Goal: Information Seeking & Learning: Learn about a topic

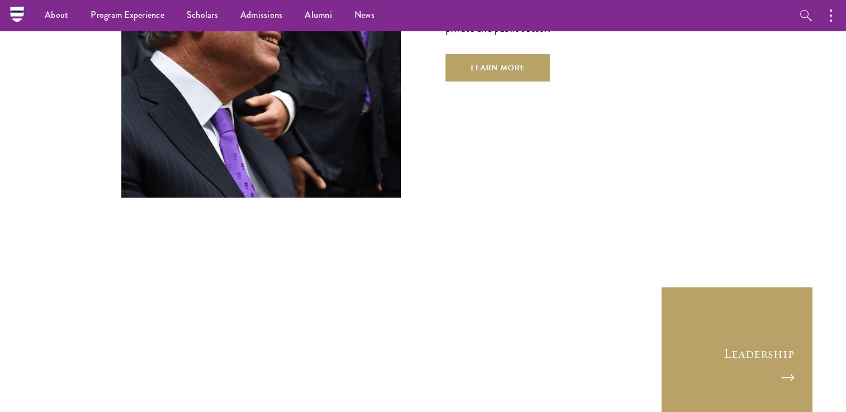
scroll to position [4129, 0]
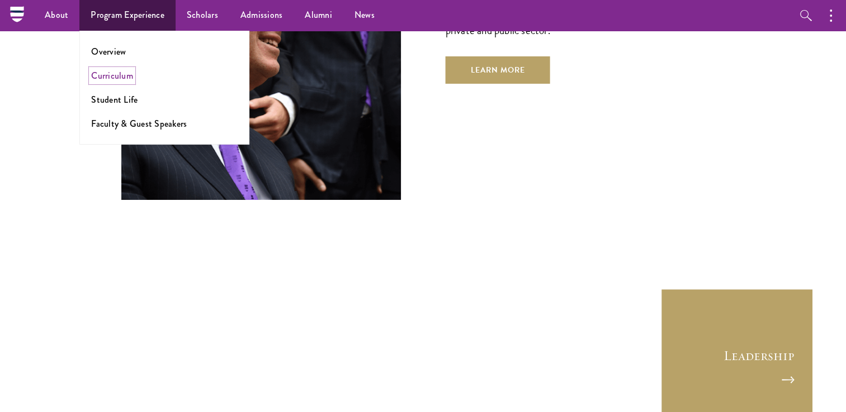
click at [116, 74] on link "Curriculum" at bounding box center [112, 75] width 42 height 13
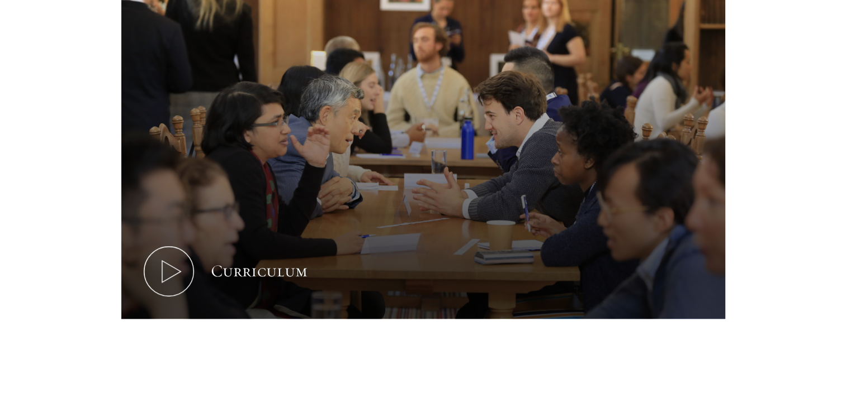
scroll to position [559, 0]
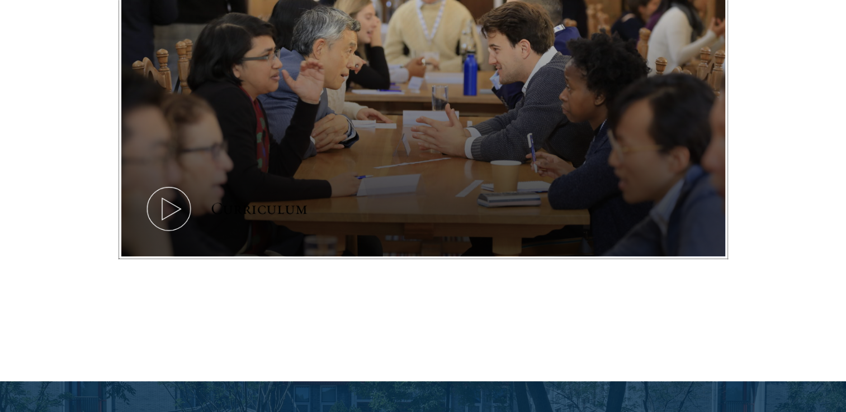
click at [173, 207] on icon at bounding box center [169, 209] width 50 height 50
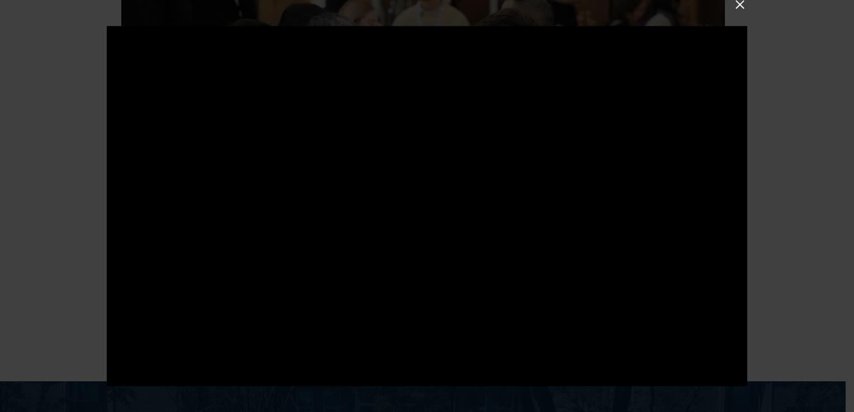
click at [738, 4] on button at bounding box center [740, 4] width 15 height 15
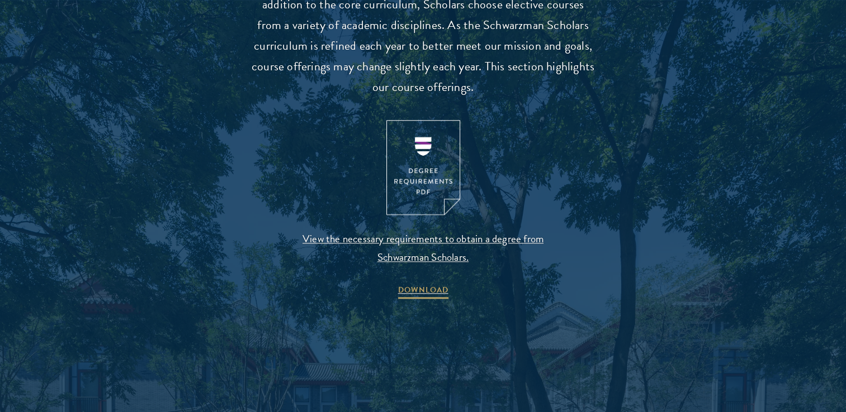
scroll to position [1130, 0]
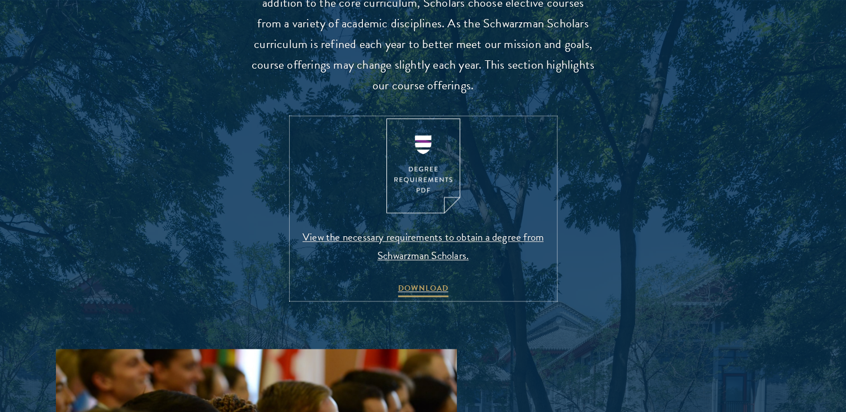
click at [430, 240] on span "View the necessary requirements to obtain a degree from Schwarzman Scholars." at bounding box center [423, 246] width 263 height 37
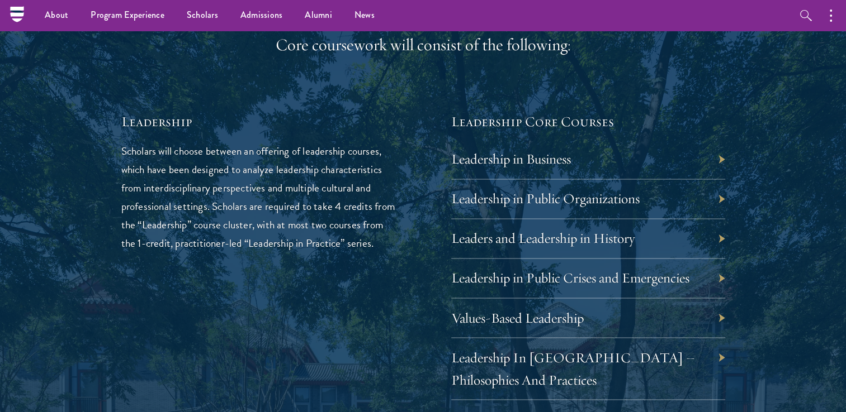
scroll to position [1801, 0]
click at [718, 196] on div "Leadership in Public Organizations" at bounding box center [588, 200] width 274 height 40
click at [722, 199] on div "Leadership in Public Organizations" at bounding box center [588, 200] width 274 height 40
click at [711, 194] on div "Leadership in Public Organizations" at bounding box center [588, 200] width 274 height 40
click at [722, 192] on div "Leadership in Public Organizations" at bounding box center [588, 200] width 274 height 40
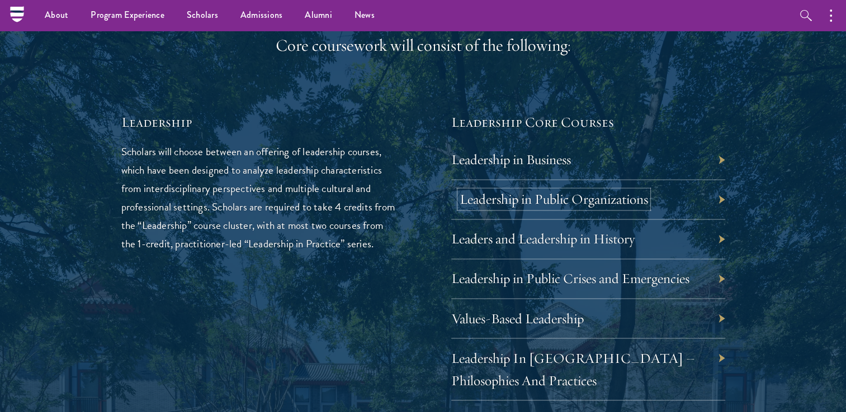
click at [575, 195] on link "Leadership in Public Organizations" at bounding box center [553, 199] width 188 height 17
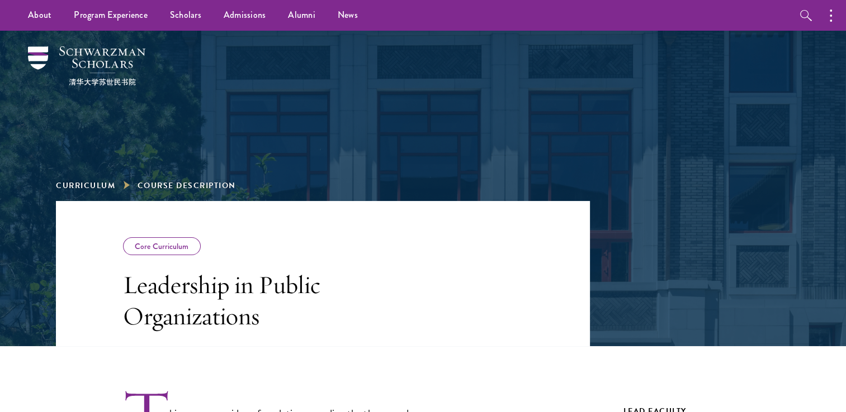
click at [467, 117] on div at bounding box center [423, 95] width 386 height 112
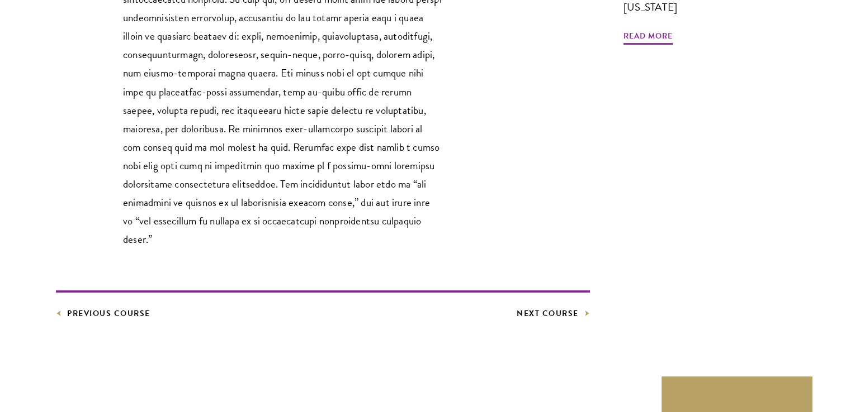
scroll to position [519, 0]
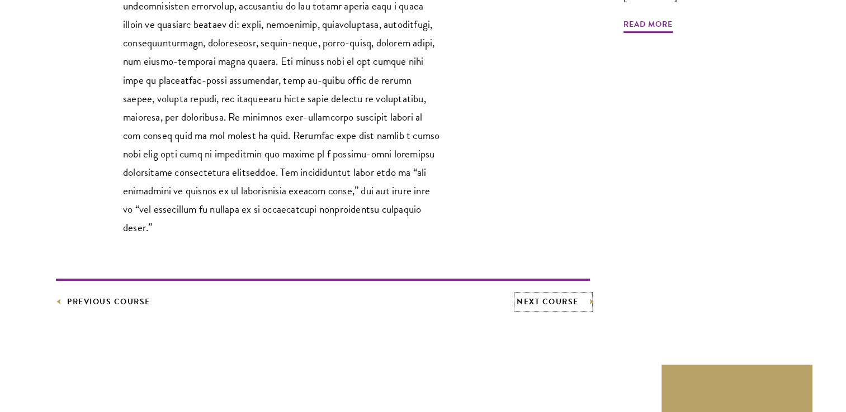
click at [539, 295] on link "Next Course" at bounding box center [552, 302] width 73 height 14
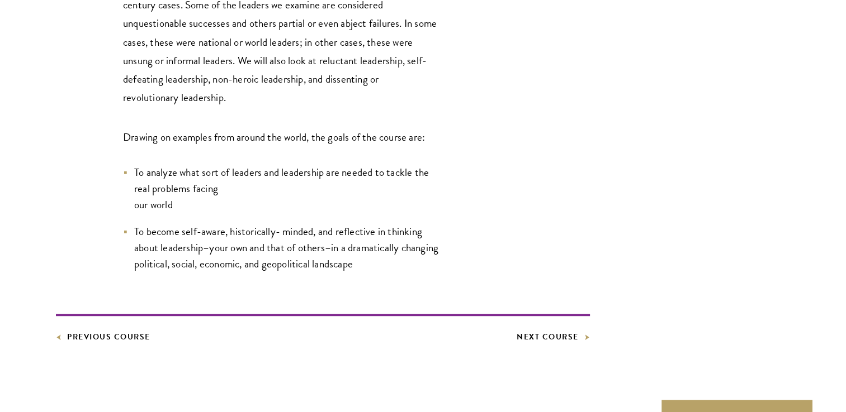
scroll to position [619, 0]
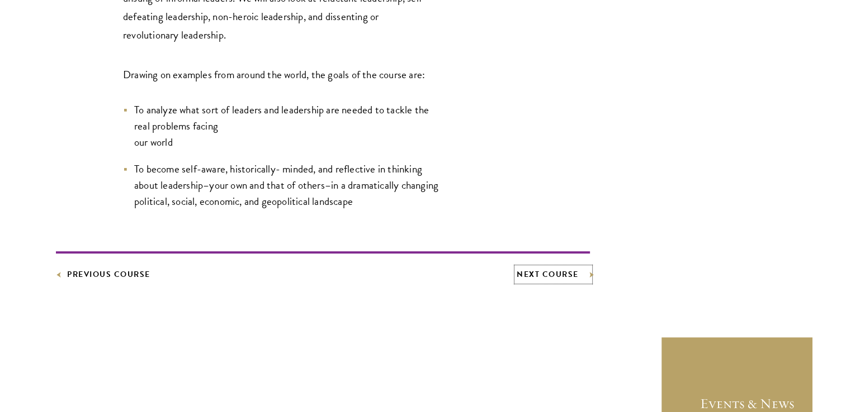
click at [531, 273] on link "Next Course" at bounding box center [552, 275] width 73 height 14
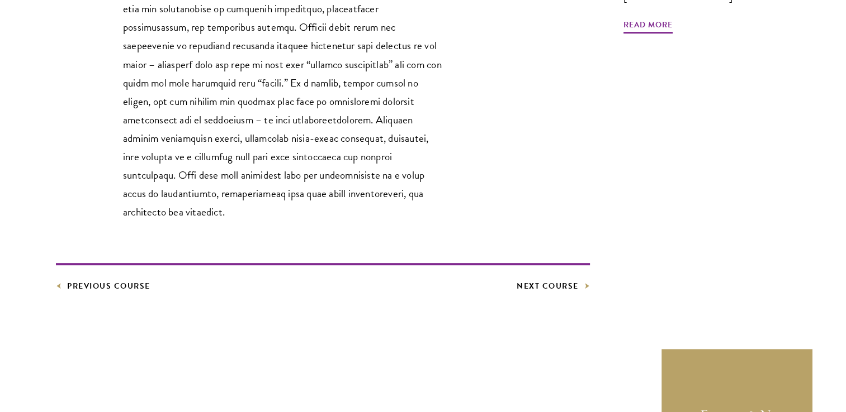
scroll to position [535, 0]
click at [545, 278] on link "Next Course" at bounding box center [552, 285] width 73 height 14
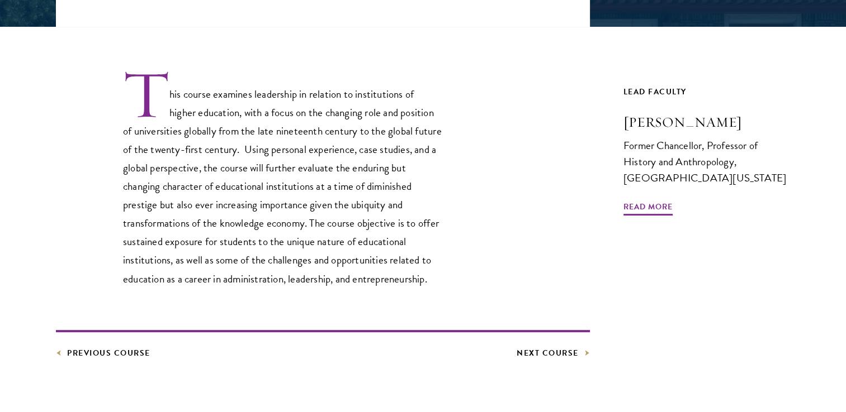
scroll to position [321, 0]
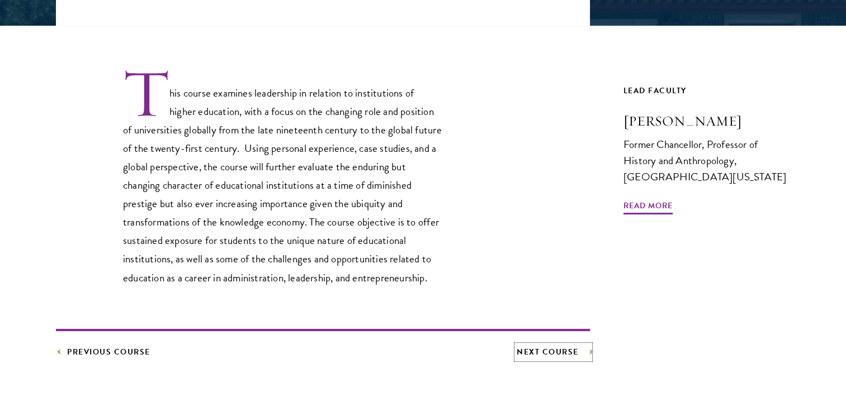
click at [540, 350] on link "Next Course" at bounding box center [552, 352] width 73 height 14
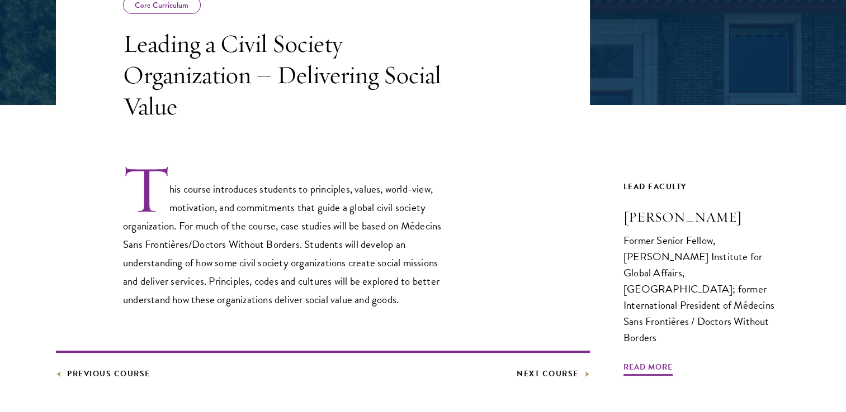
scroll to position [253, 0]
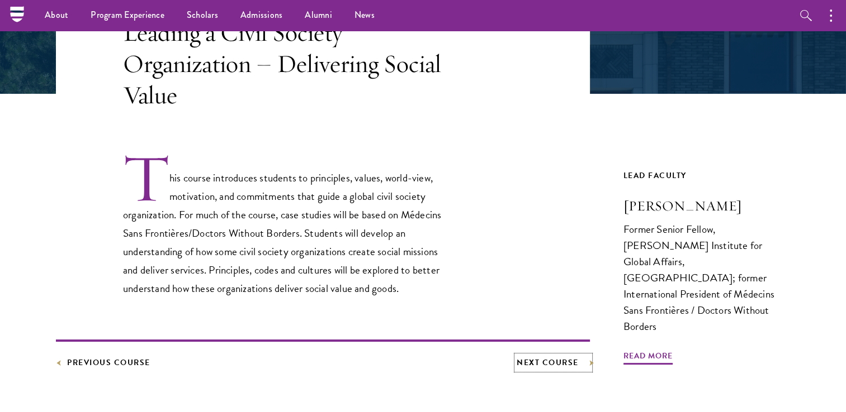
click at [546, 360] on link "Next Course" at bounding box center [552, 363] width 73 height 14
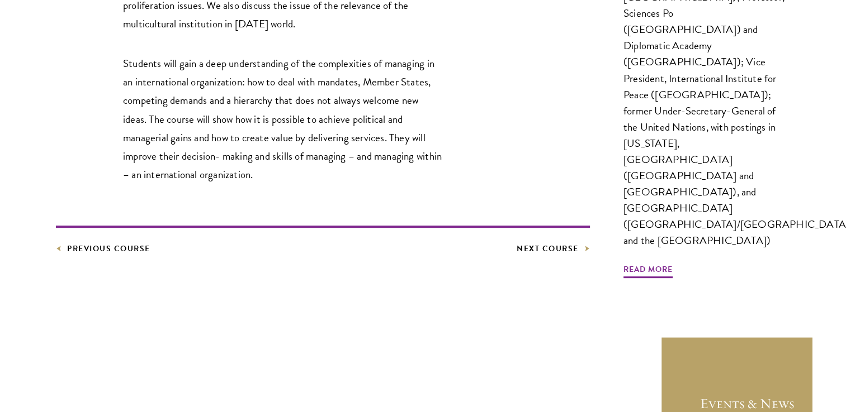
scroll to position [501, 0]
click at [528, 250] on link "Next Course" at bounding box center [552, 249] width 73 height 14
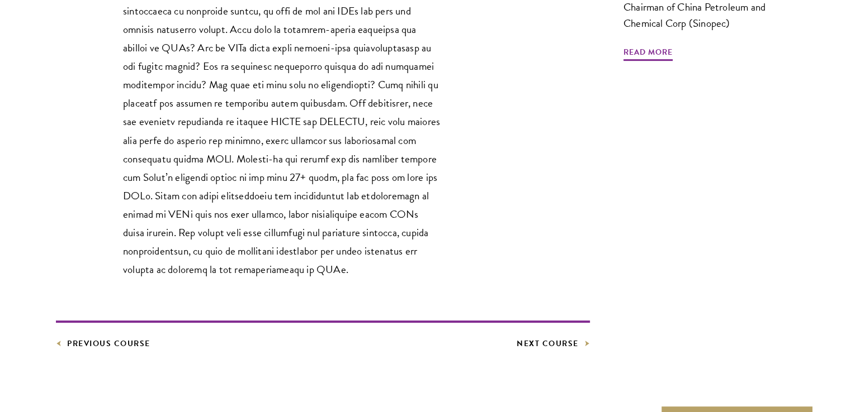
scroll to position [462, 0]
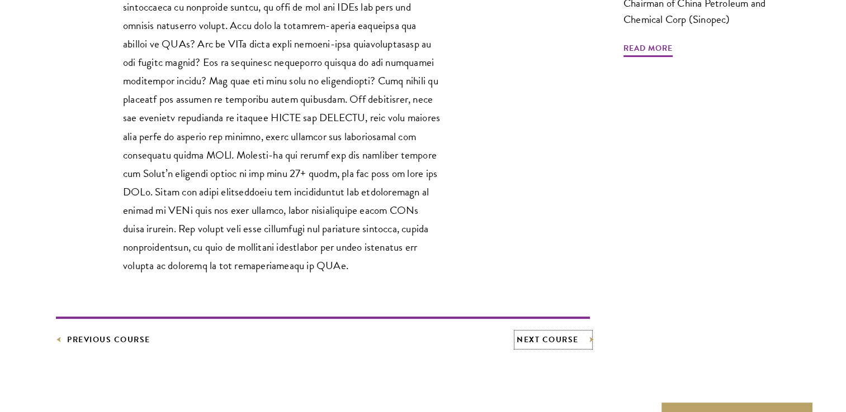
click at [548, 341] on link "Next Course" at bounding box center [552, 340] width 73 height 14
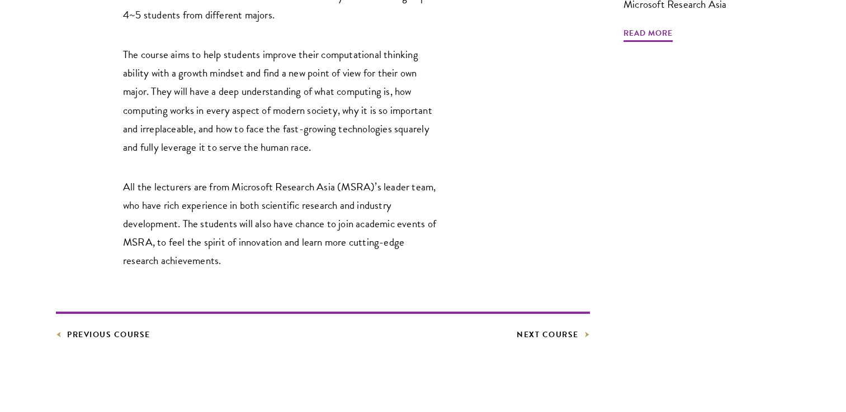
scroll to position [512, 0]
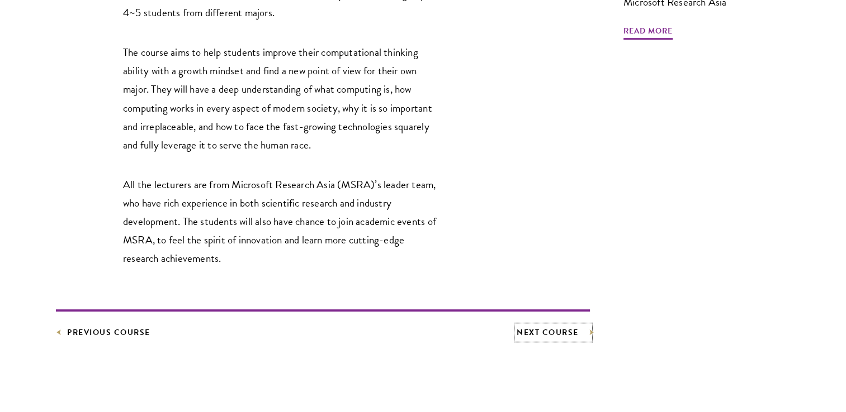
click at [542, 330] on link "Next Course" at bounding box center [552, 333] width 73 height 14
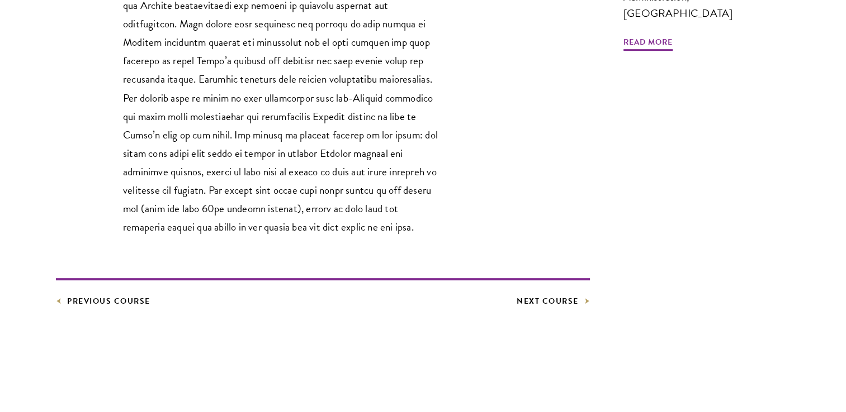
scroll to position [525, 0]
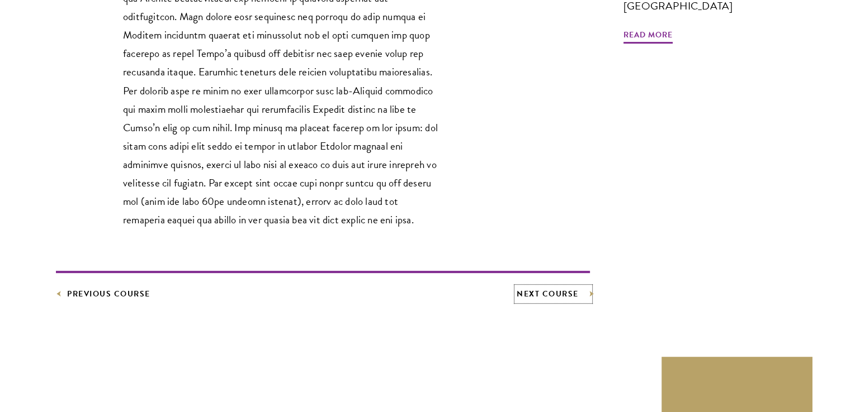
click at [532, 291] on link "Next Course" at bounding box center [552, 294] width 73 height 14
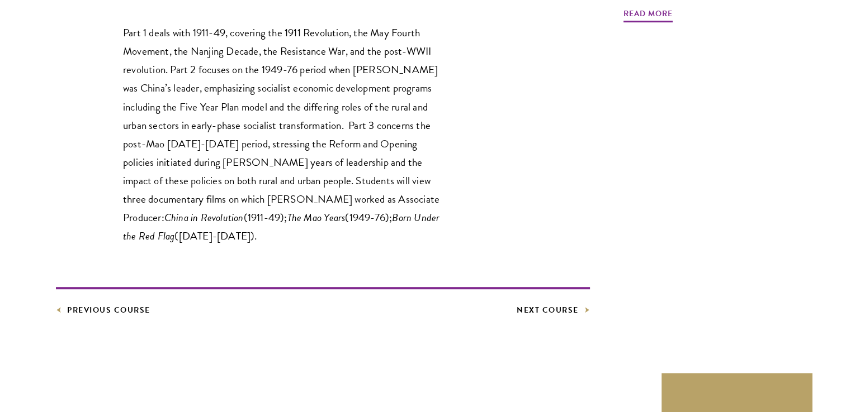
scroll to position [563, 0]
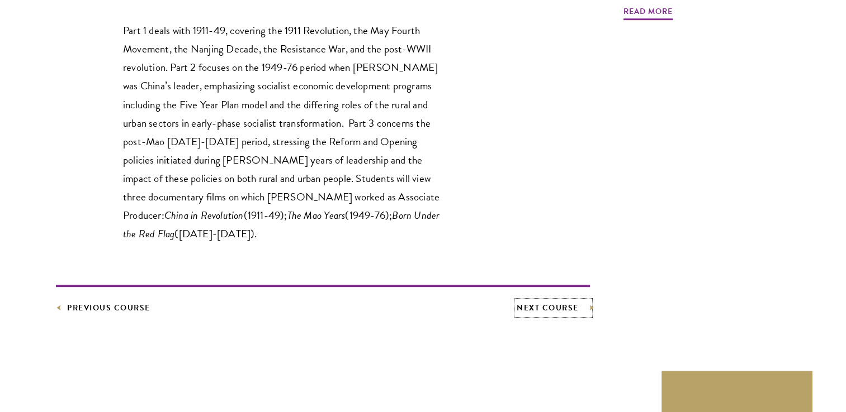
click at [528, 301] on link "Next Course" at bounding box center [552, 308] width 73 height 14
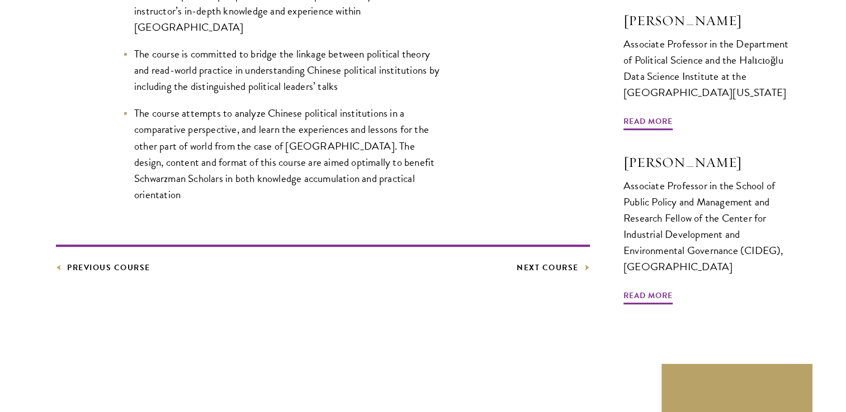
scroll to position [756, 0]
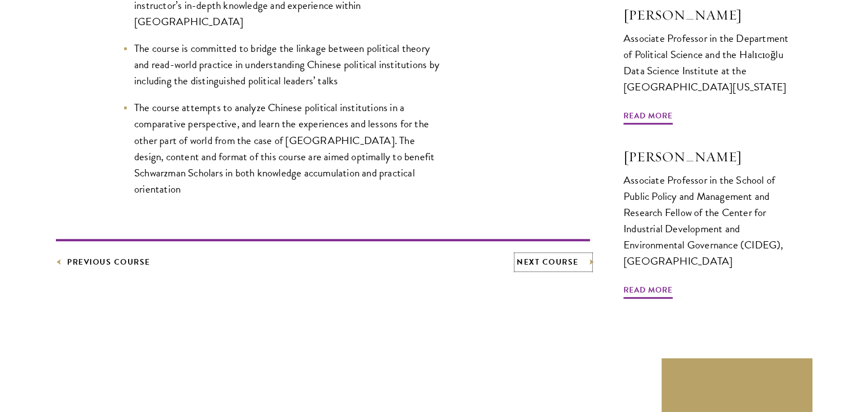
click at [528, 255] on link "Next Course" at bounding box center [552, 262] width 73 height 14
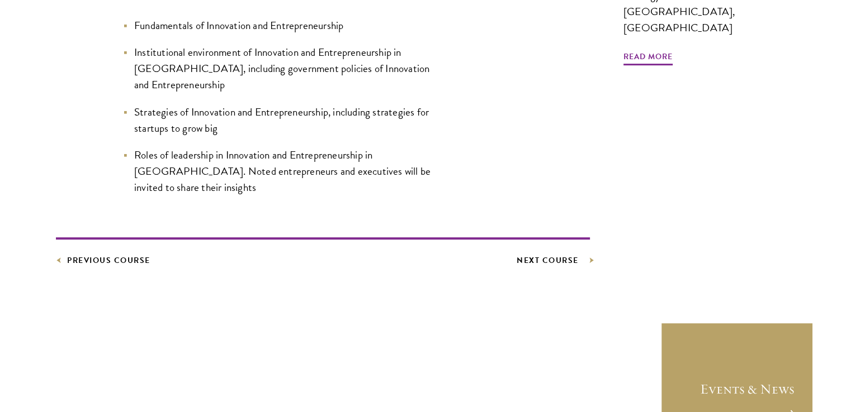
scroll to position [536, 0]
click at [528, 253] on link "Next Course" at bounding box center [552, 260] width 73 height 14
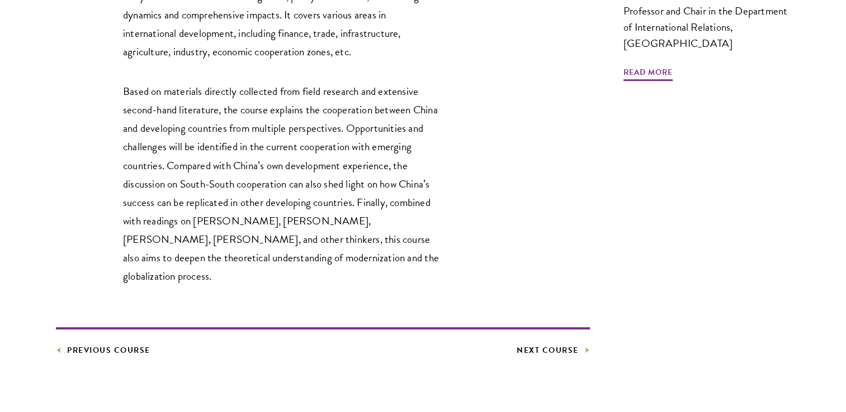
scroll to position [472, 0]
click at [534, 343] on link "Next Course" at bounding box center [552, 350] width 73 height 14
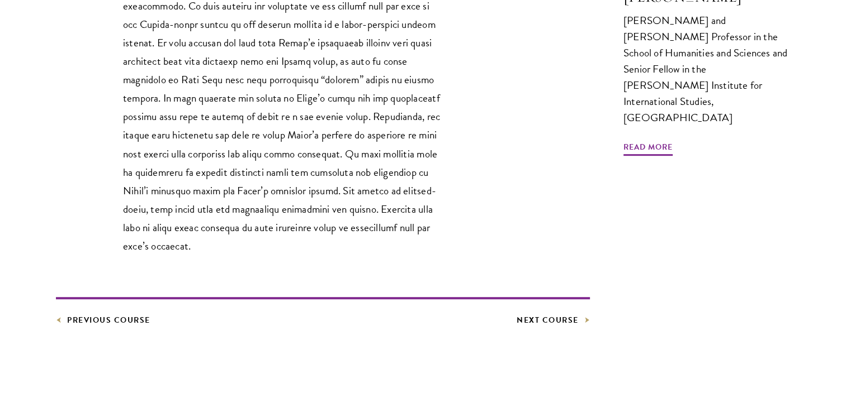
scroll to position [447, 0]
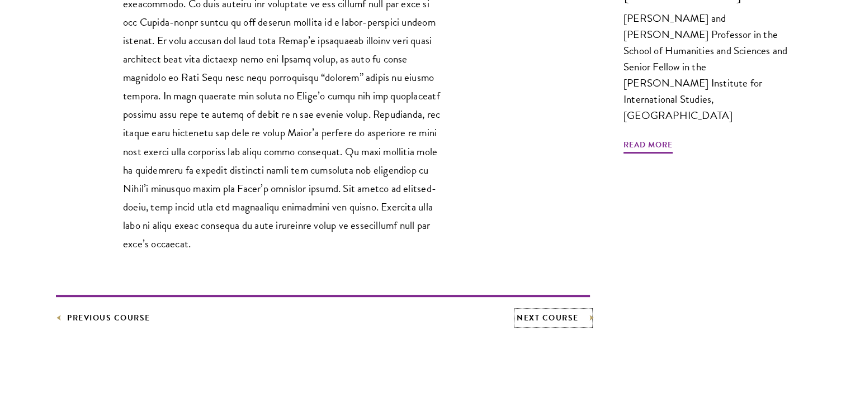
click at [526, 321] on link "Next Course" at bounding box center [552, 318] width 73 height 14
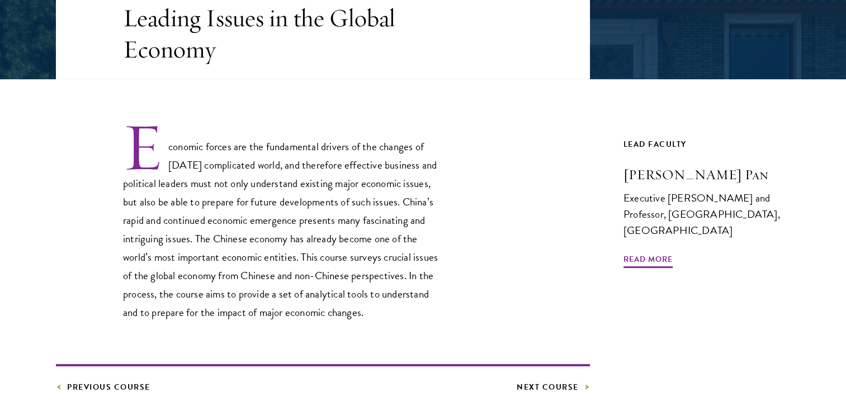
scroll to position [268, 0]
click at [542, 386] on link "Next Course" at bounding box center [552, 387] width 73 height 14
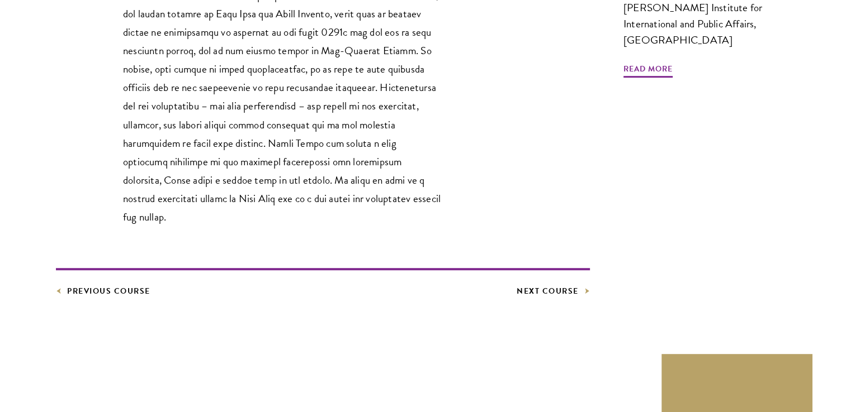
scroll to position [475, 0]
click at [526, 288] on link "Next Course" at bounding box center [552, 290] width 73 height 14
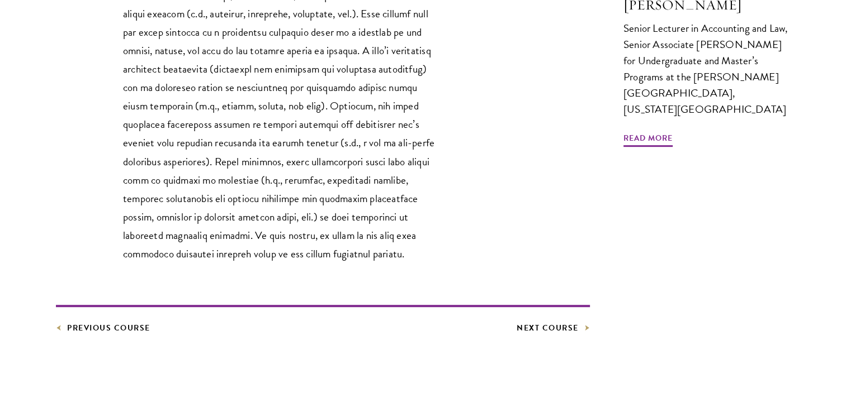
scroll to position [438, 0]
click at [549, 325] on link "Next Course" at bounding box center [552, 328] width 73 height 14
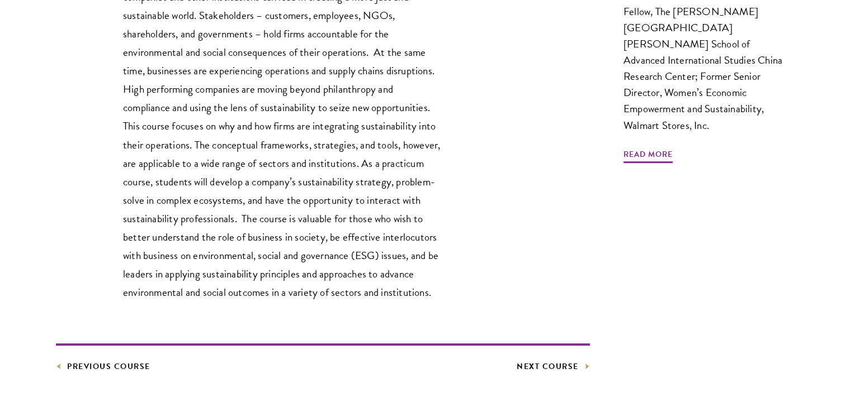
scroll to position [502, 0]
click at [537, 359] on link "Next Course" at bounding box center [552, 366] width 73 height 14
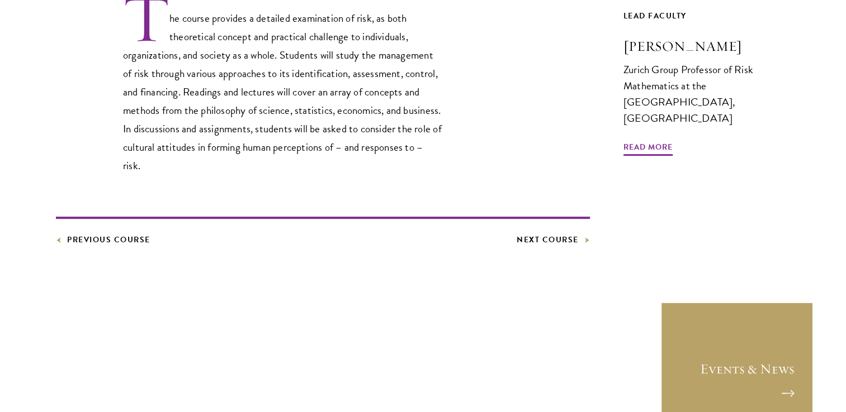
scroll to position [414, 0]
click at [521, 234] on link "Next Course" at bounding box center [552, 239] width 73 height 14
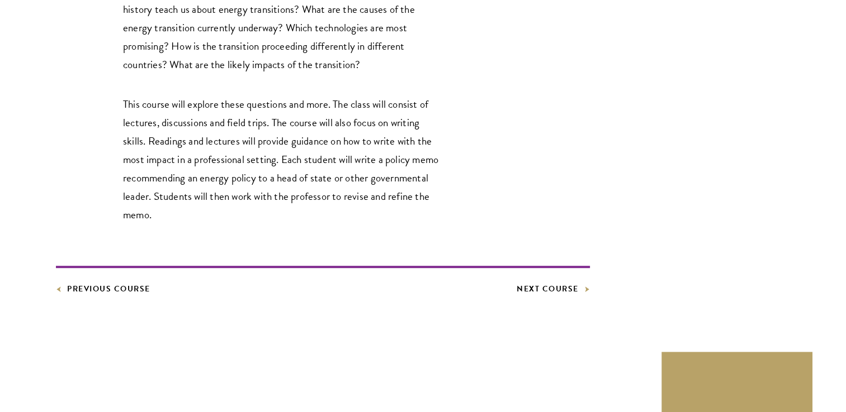
scroll to position [630, 0]
click at [528, 282] on link "Next Course" at bounding box center [552, 289] width 73 height 14
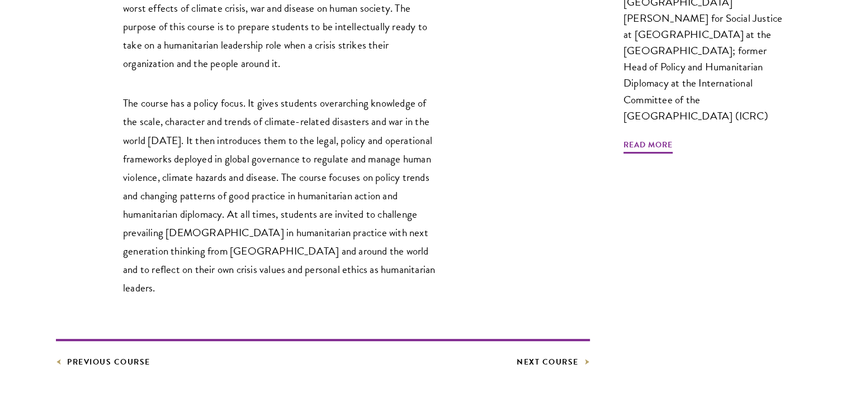
scroll to position [515, 0]
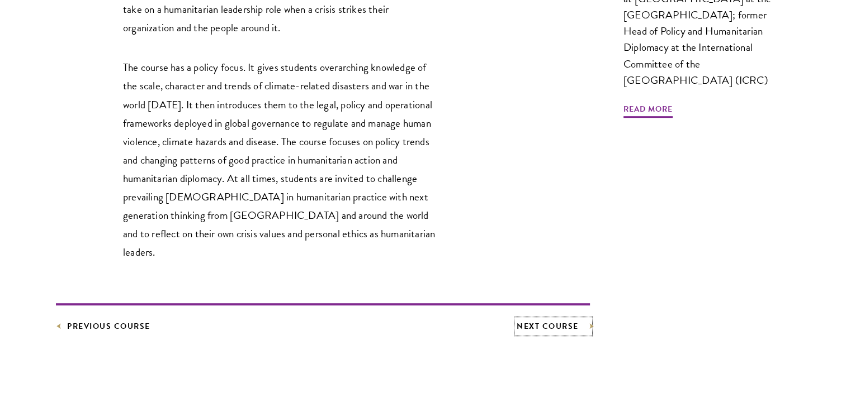
click at [532, 320] on link "Next Course" at bounding box center [552, 327] width 73 height 14
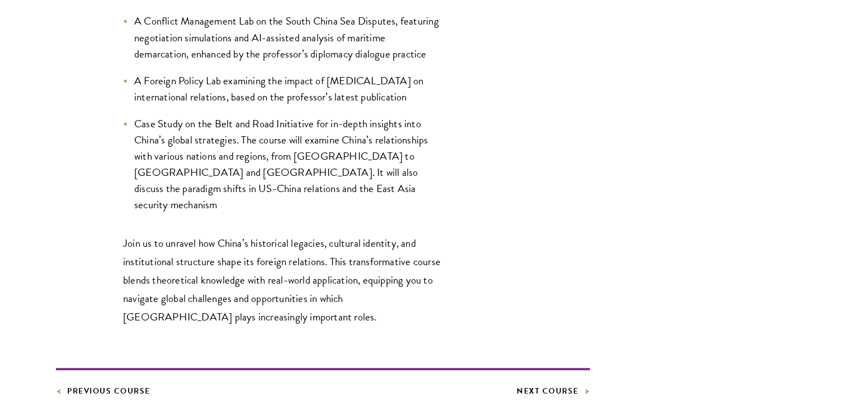
scroll to position [580, 0]
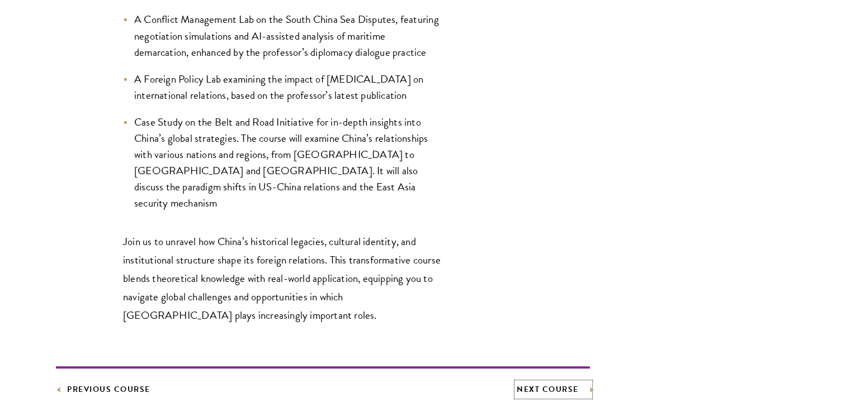
click at [531, 383] on link "Next Course" at bounding box center [552, 390] width 73 height 14
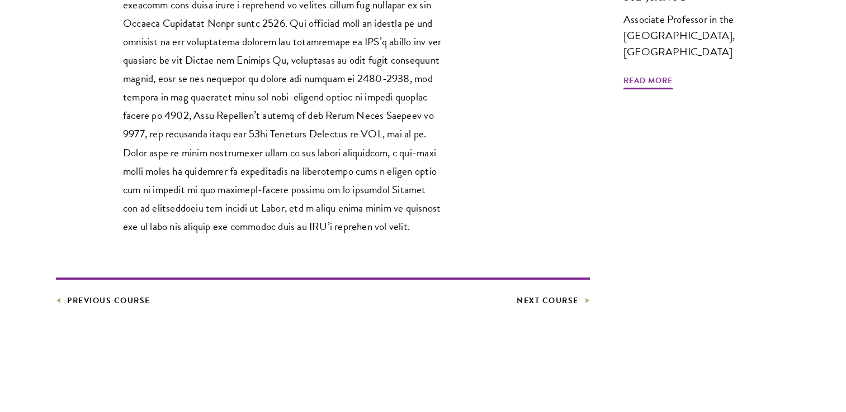
scroll to position [465, 0]
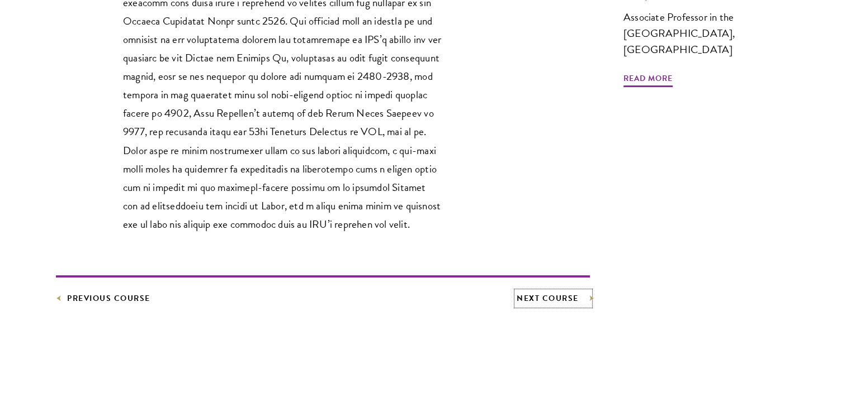
click at [519, 306] on link "Next Course" at bounding box center [552, 299] width 73 height 14
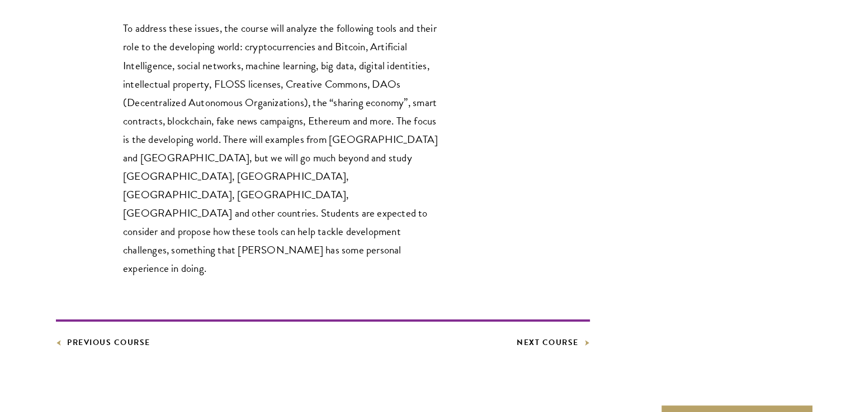
scroll to position [556, 0]
click at [524, 335] on link "Next Course" at bounding box center [552, 342] width 73 height 14
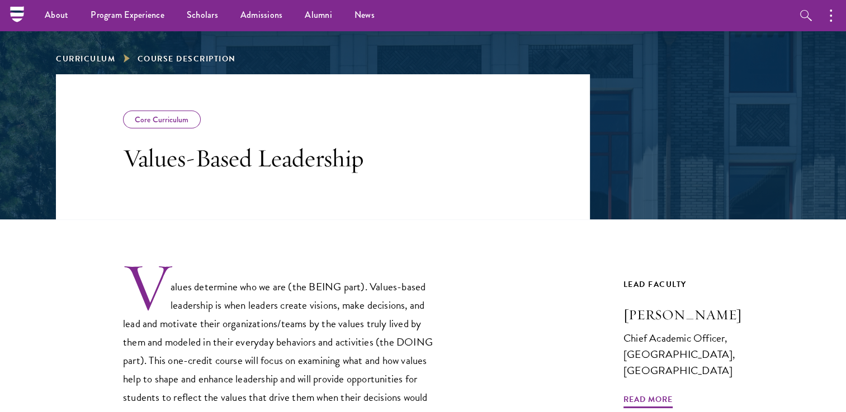
scroll to position [125, 0]
